Goal: Task Accomplishment & Management: Manage account settings

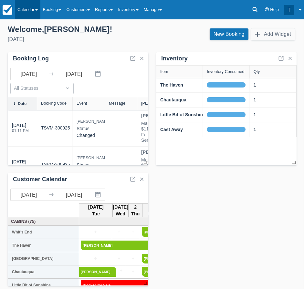
click at [31, 11] on link "Calendar" at bounding box center [28, 9] width 26 height 19
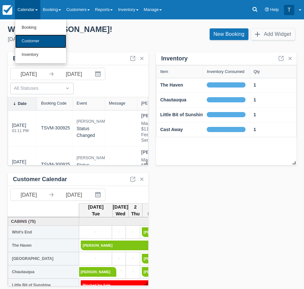
click at [40, 43] on link "Customer" at bounding box center [40, 42] width 51 height 14
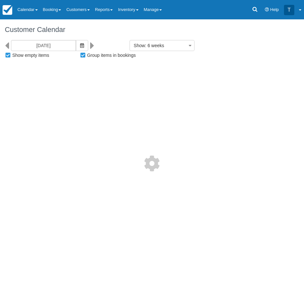
select select
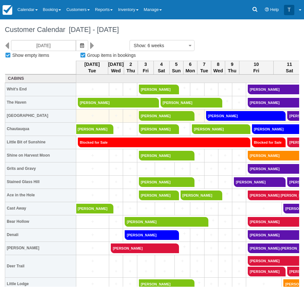
select select
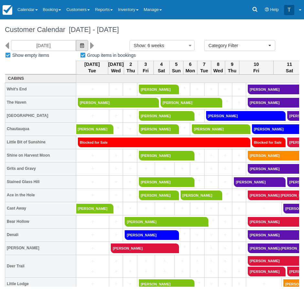
click at [80, 46] on icon "button" at bounding box center [82, 45] width 4 height 5
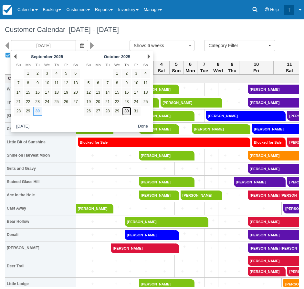
click at [127, 112] on link "30" at bounding box center [126, 111] width 9 height 9
type input "10/30/25"
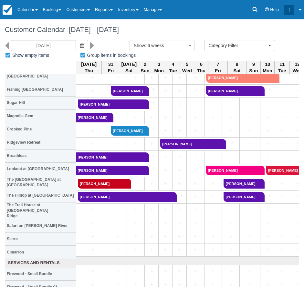
scroll to position [226, 0]
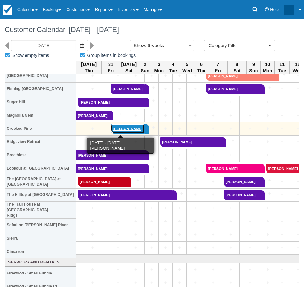
click at [135, 133] on link "[PERSON_NAME]" at bounding box center [128, 129] width 34 height 10
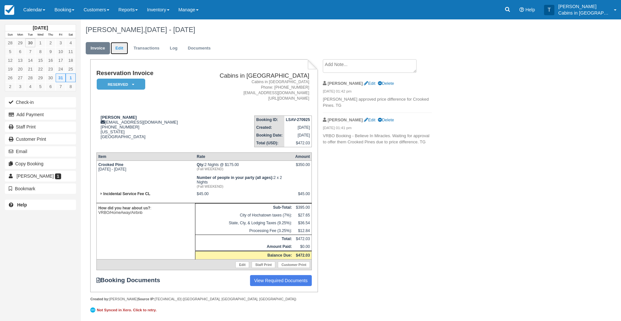
click at [120, 48] on link "Edit" at bounding box center [119, 48] width 17 height 13
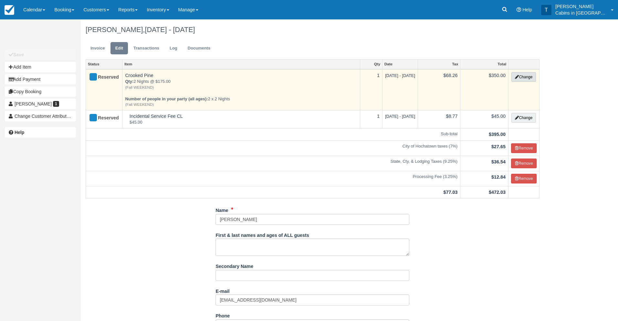
click at [521, 75] on button "Change" at bounding box center [524, 77] width 25 height 10
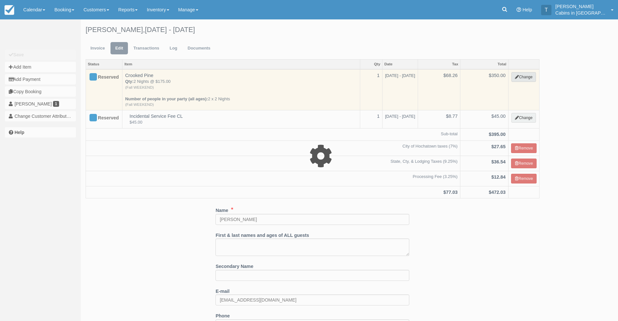
select select "1"
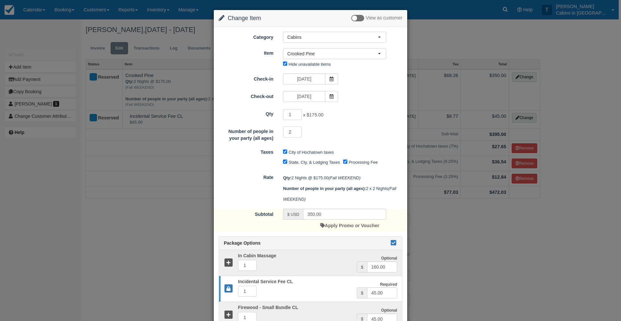
click at [394, 241] on icon at bounding box center [393, 242] width 8 height 5
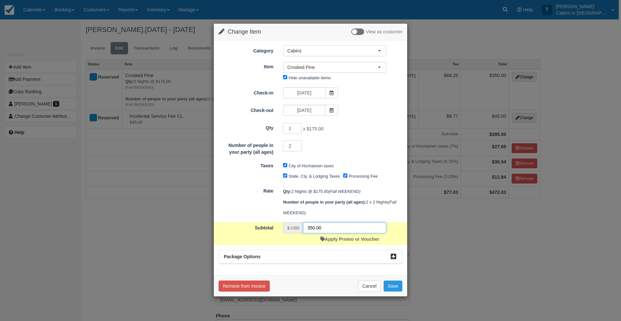
click at [323, 229] on input "350.00" at bounding box center [344, 227] width 83 height 11
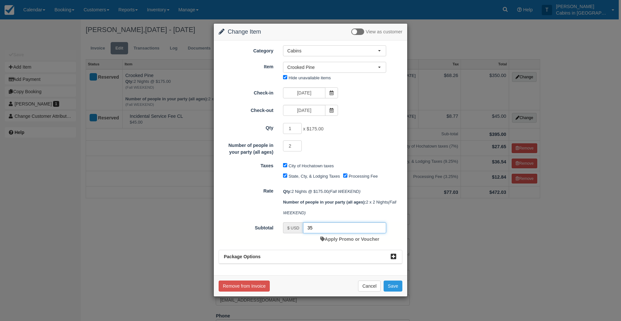
type input "3"
type input "00"
click at [389, 289] on button "Save" at bounding box center [392, 285] width 19 height 11
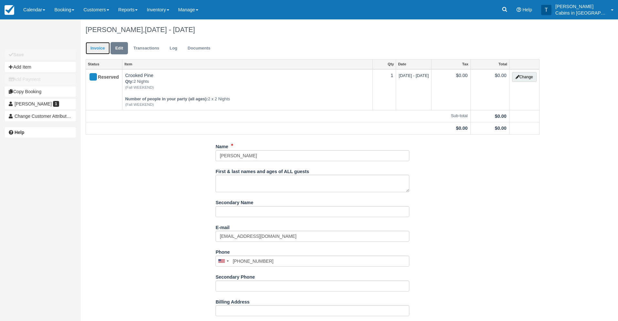
click at [96, 47] on link "Invoice" at bounding box center [98, 48] width 24 height 13
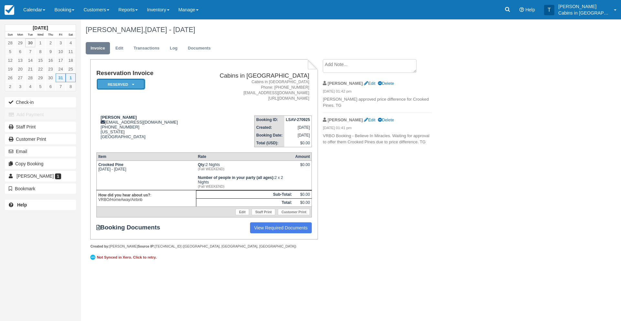
click at [117, 83] on em "Reserved" at bounding box center [121, 84] width 48 height 11
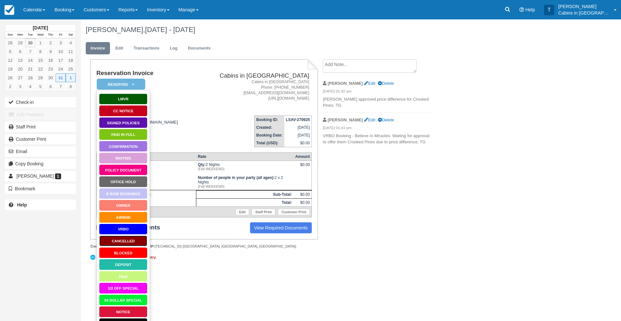
click at [117, 242] on link "Cancelled" at bounding box center [123, 240] width 48 height 11
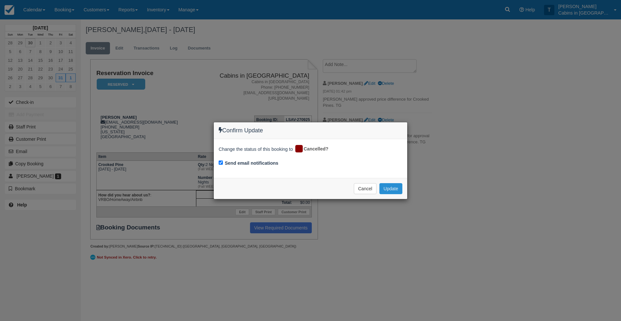
click at [390, 191] on button "Update" at bounding box center [390, 188] width 23 height 11
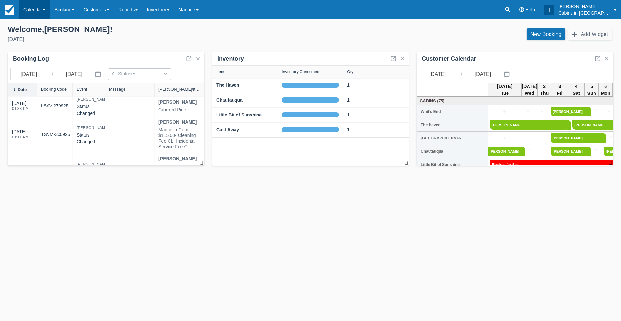
click at [37, 10] on link "Calendar" at bounding box center [34, 9] width 31 height 19
click at [42, 42] on link "Customer" at bounding box center [44, 42] width 51 height 14
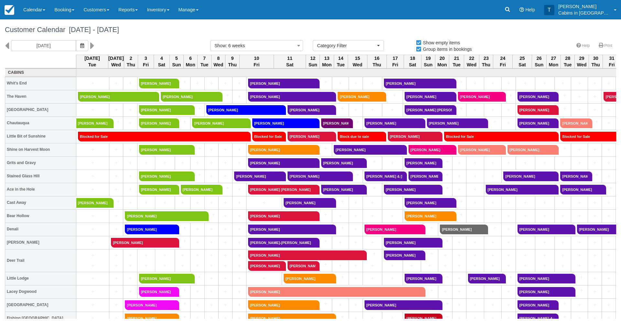
select select
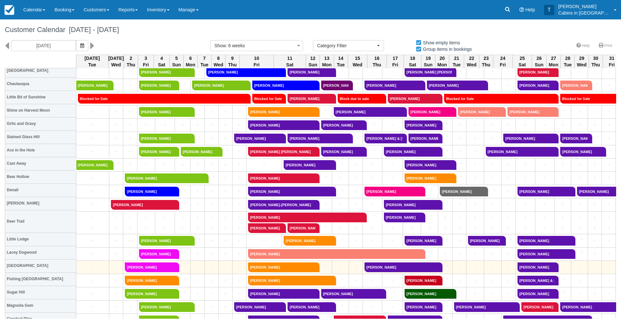
scroll to position [40, 0]
